Goal: Complete application form

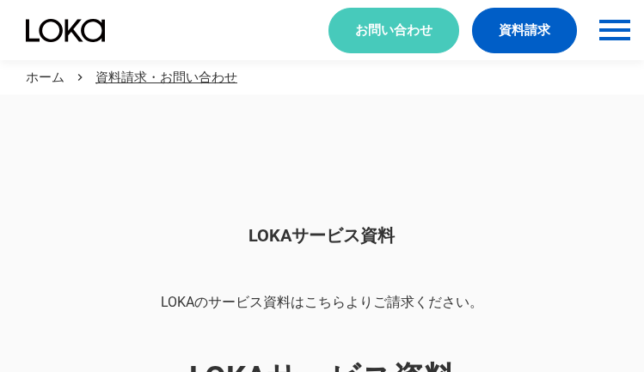
scroll to position [1445, 0]
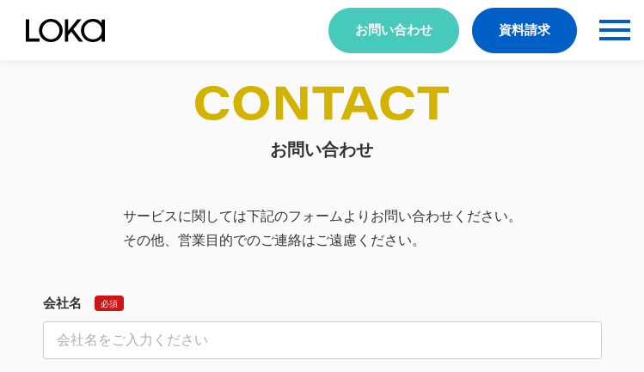
select select "その他"
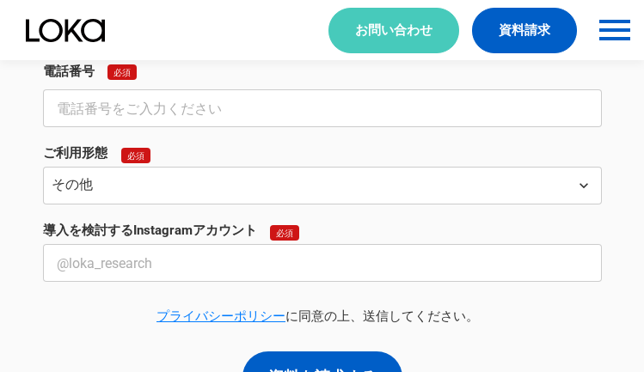
select select "その他"
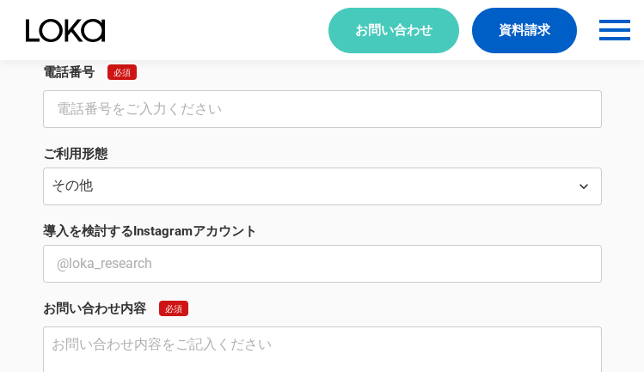
scroll to position [637, 0]
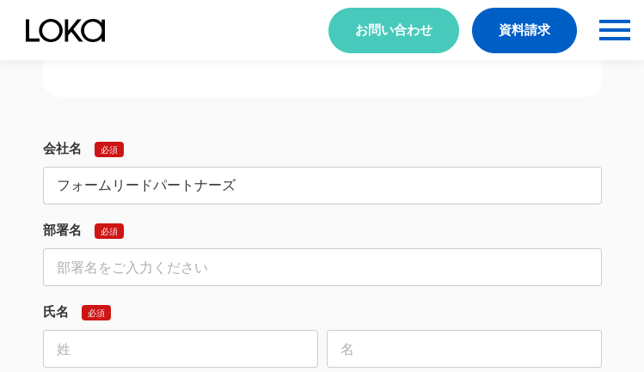
type input "フォームリードパートナーズ"
type input "営業部"
type input "[PERSON_NAME]"
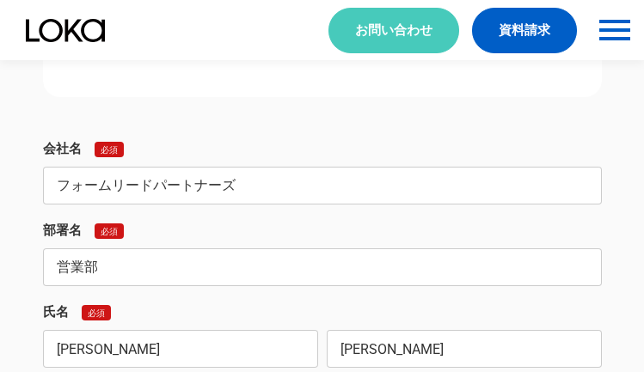
type input "[PERSON_NAME]"
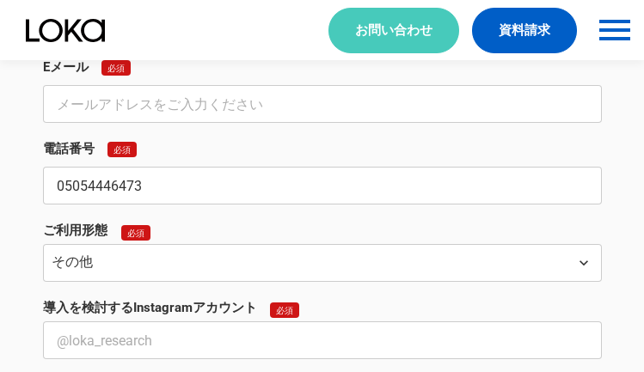
type input "05054446473"
type input "[EMAIL_ADDRESS][DOMAIN_NAME]"
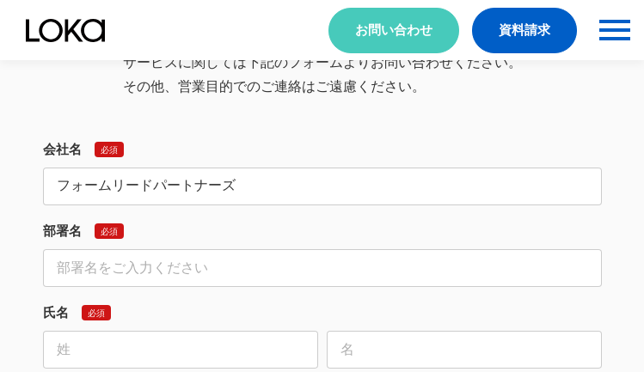
type input "フォームリードパートナーズ"
type input "営業部"
type input "[PERSON_NAME]"
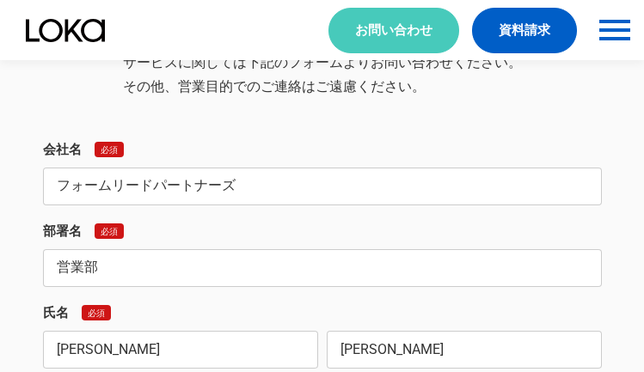
type input "[PERSON_NAME]"
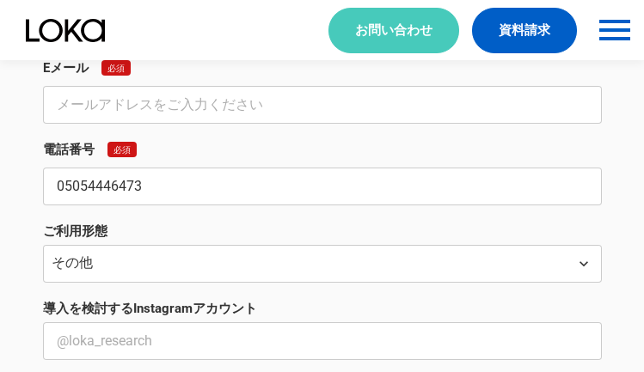
type input "05054446473"
type input "[EMAIL_ADDRESS][DOMAIN_NAME]"
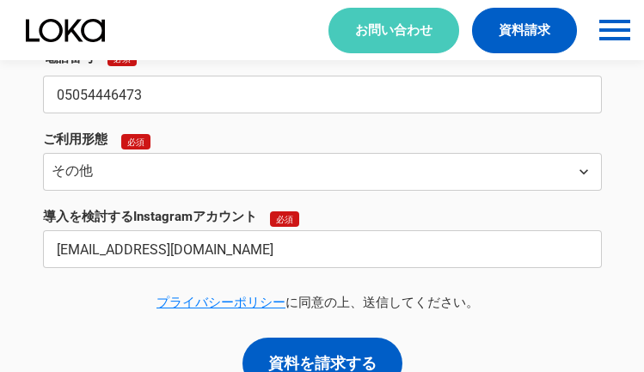
type input "[EMAIL_ADDRESS][DOMAIN_NAME]"
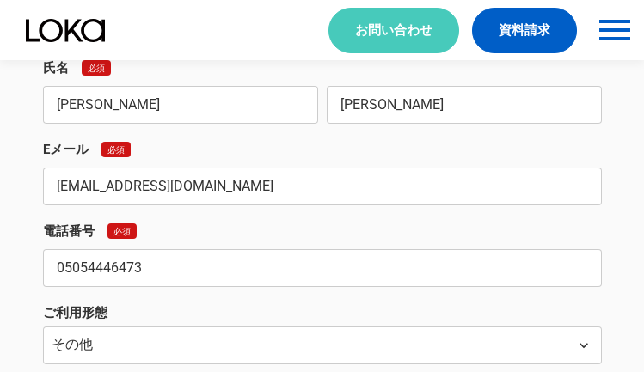
type input "[EMAIL_ADDRESS][DOMAIN_NAME]"
type textarea "ご担当者様 完全成果報酬で“商談（アポ）”だけをお届けする フォーム・メール特化のアポ獲得支援「フォームリードパートナーズ」の[PERSON_NAME]です。…"
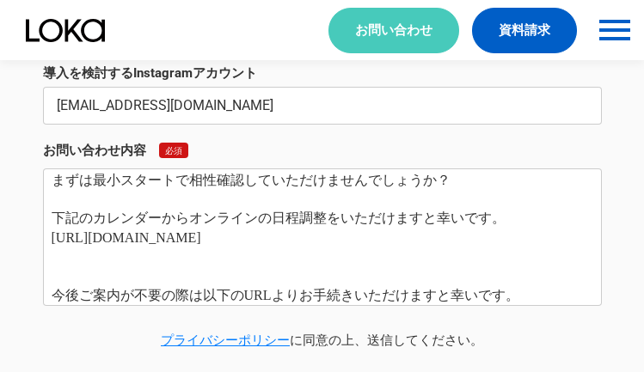
scroll to position [0, 0]
